Goal: Transaction & Acquisition: Download file/media

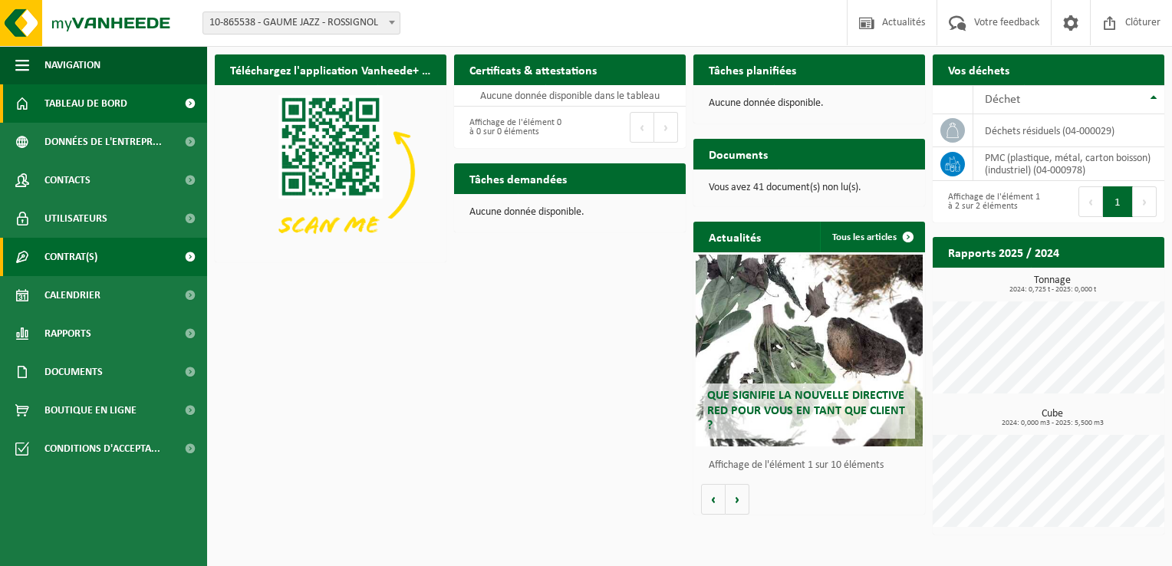
click at [85, 258] on span "Contrat(s)" at bounding box center [70, 257] width 53 height 38
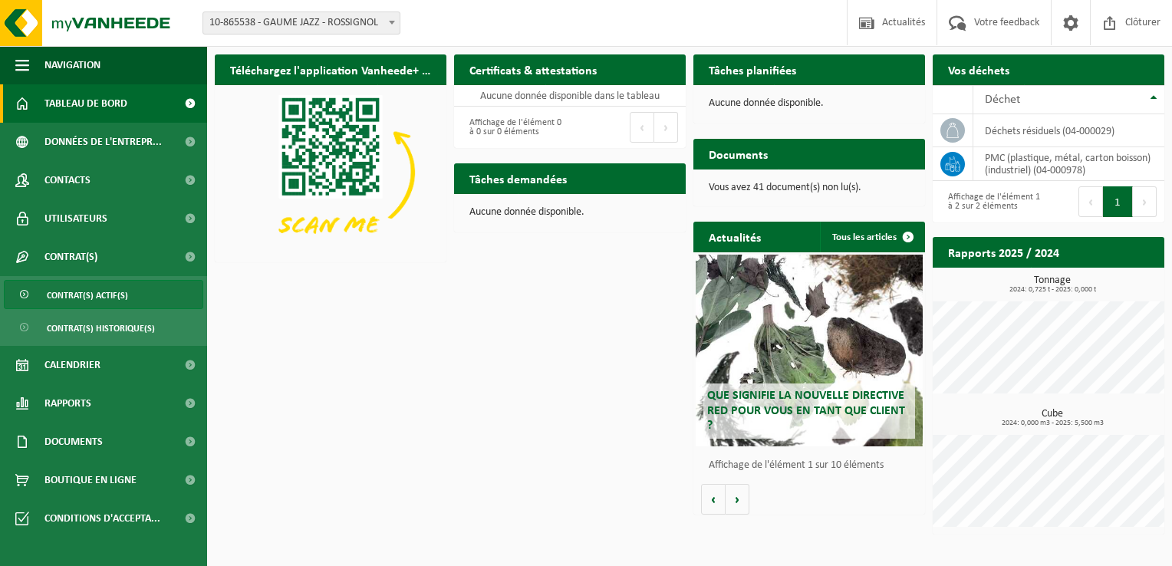
click at [95, 291] on span "Contrat(s) actif(s)" at bounding box center [87, 295] width 81 height 29
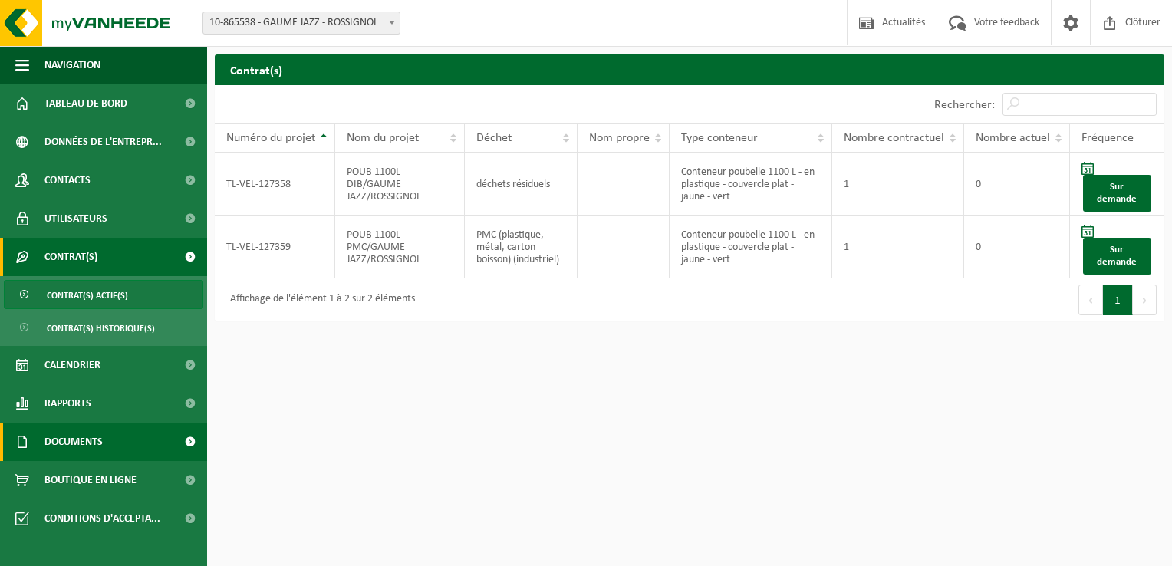
click at [100, 439] on span "Documents" at bounding box center [73, 442] width 58 height 38
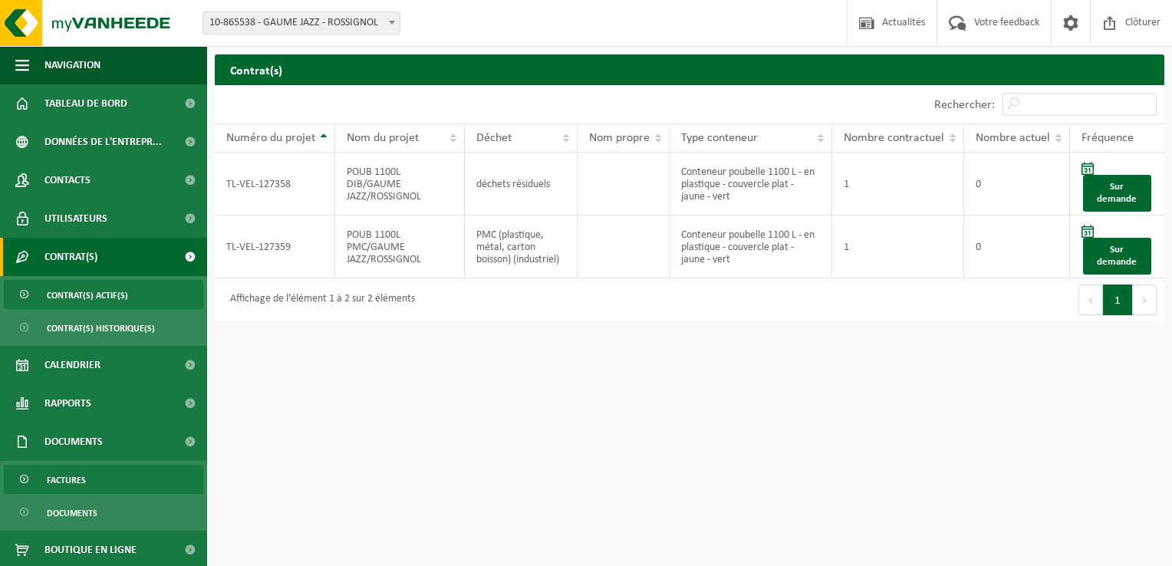
click at [84, 474] on span "Factures" at bounding box center [66, 480] width 39 height 29
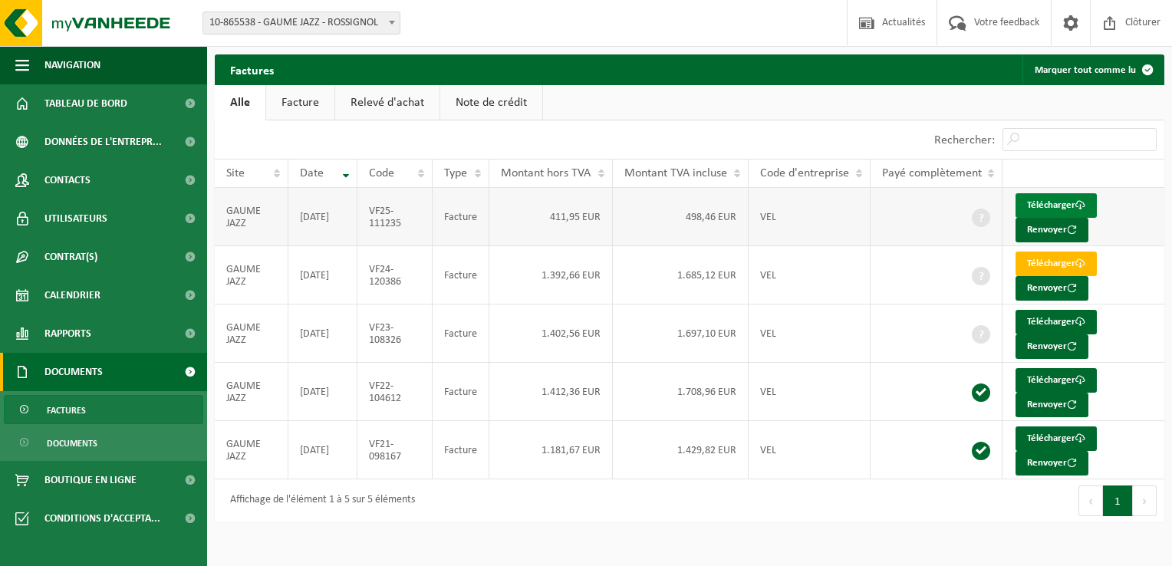
click at [1067, 204] on link "Télécharger" at bounding box center [1055, 205] width 81 height 25
